Goal: Information Seeking & Learning: Find specific fact

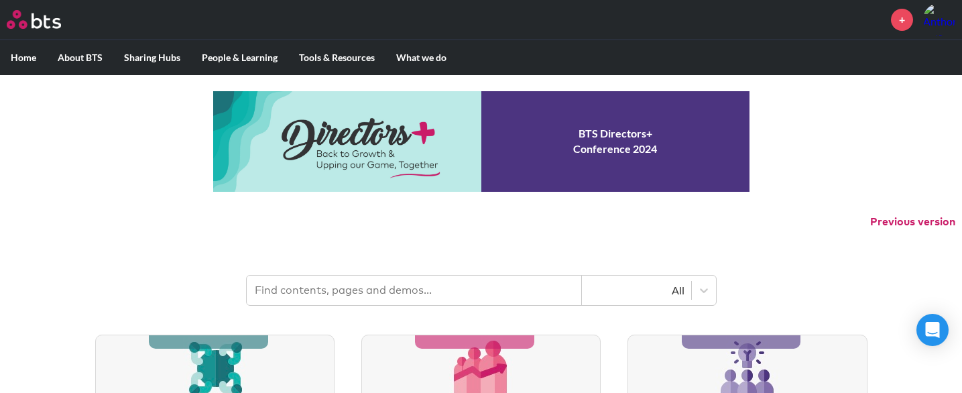
click at [428, 292] on input "text" at bounding box center [414, 290] width 335 height 29
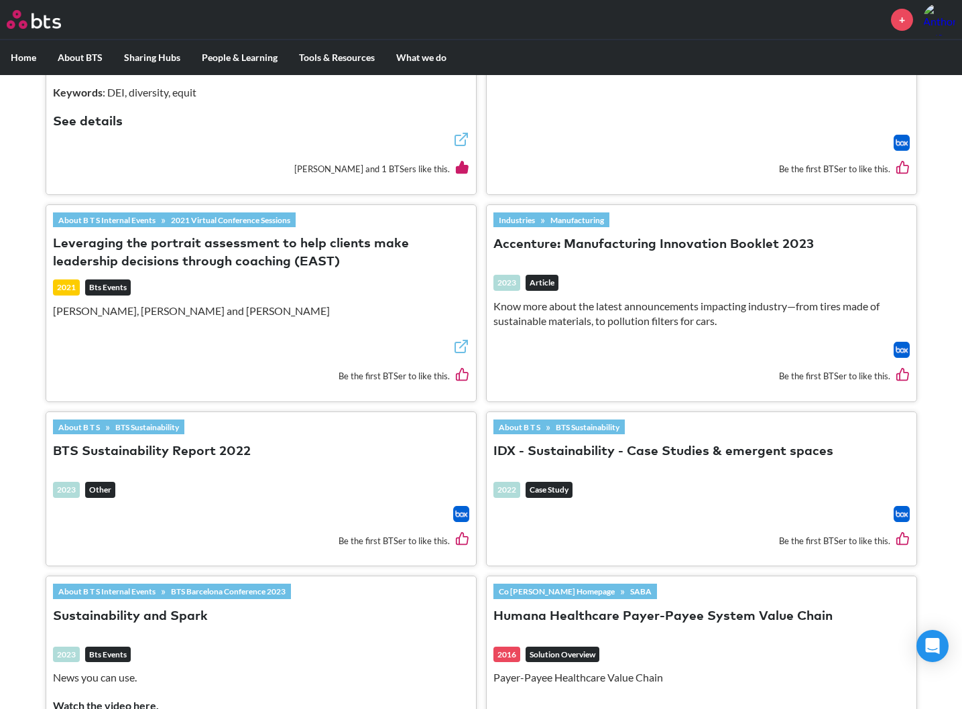
scroll to position [2766, 0]
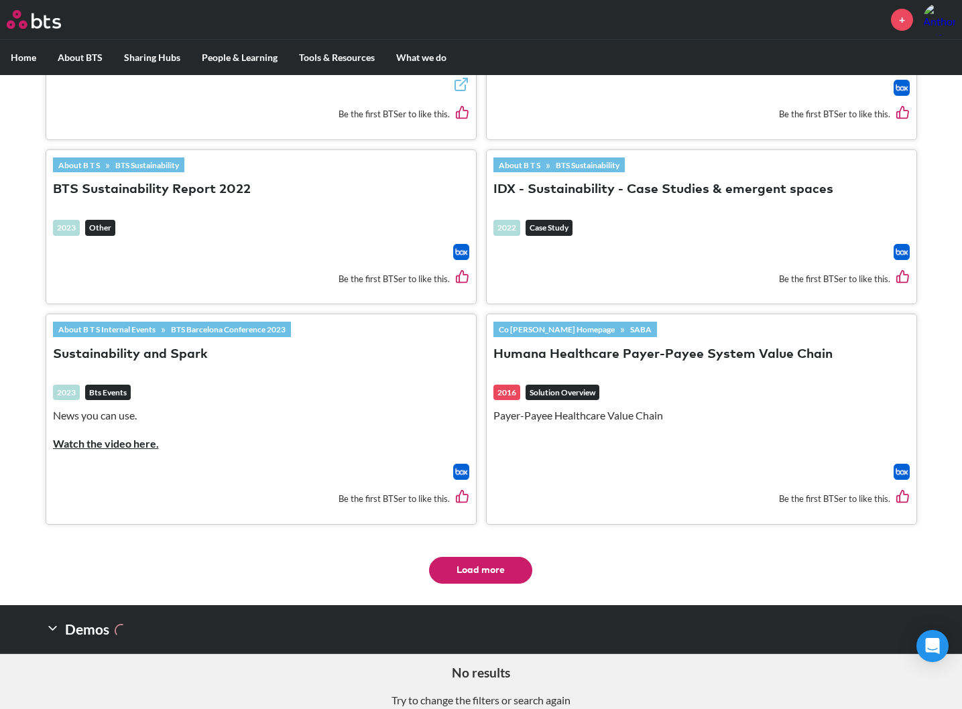
click at [484, 392] on button "Load more" at bounding box center [480, 570] width 103 height 27
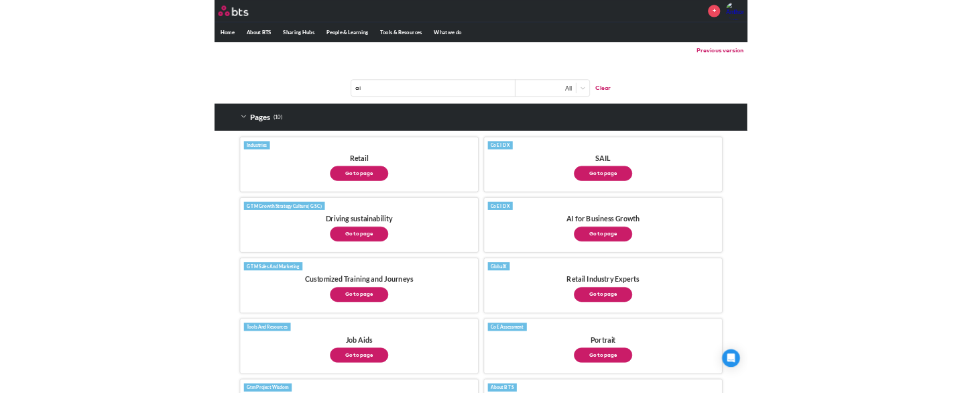
scroll to position [0, 0]
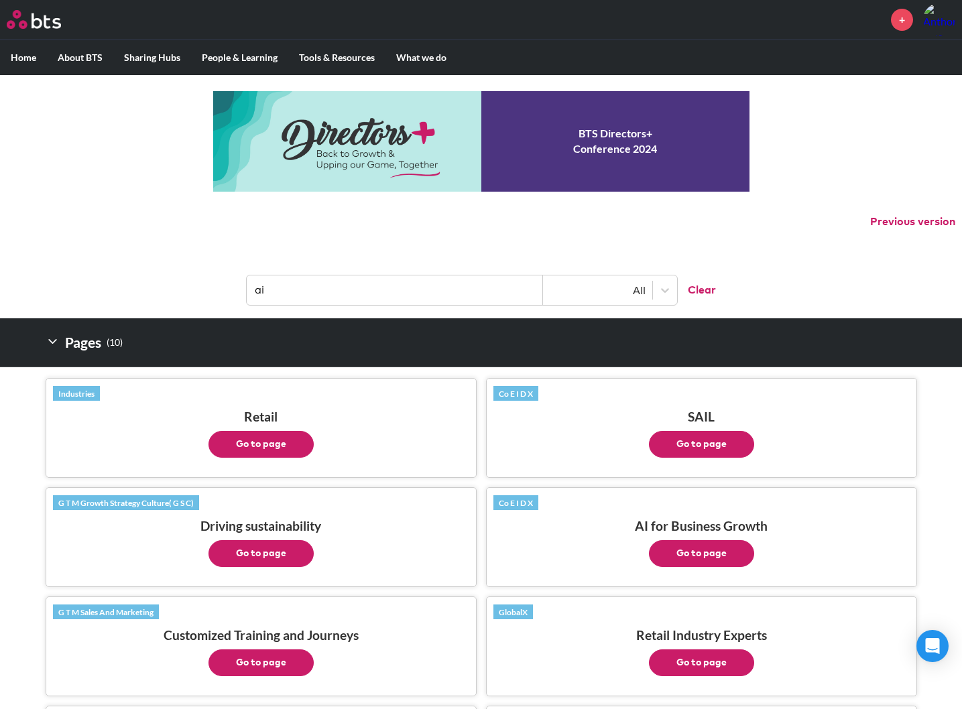
click at [317, 296] on input "ai" at bounding box center [395, 290] width 296 height 29
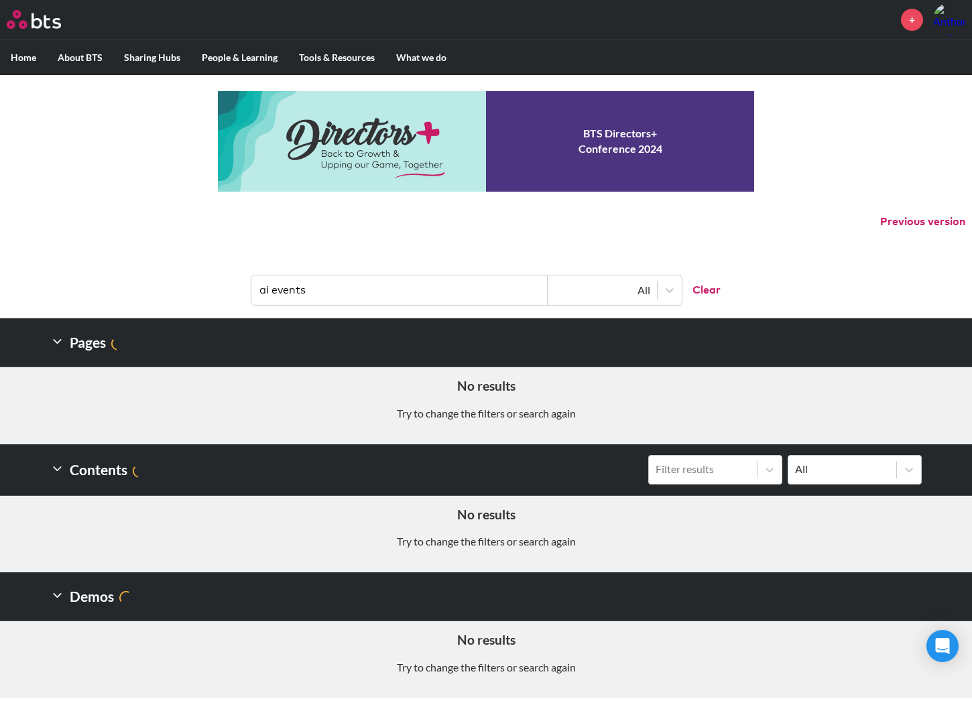
click at [319, 291] on input "ai events" at bounding box center [399, 290] width 296 height 29
click at [291, 290] on input "ai events" at bounding box center [399, 290] width 296 height 29
type input "ai strategic initiative"
